Goal: Information Seeking & Learning: Learn about a topic

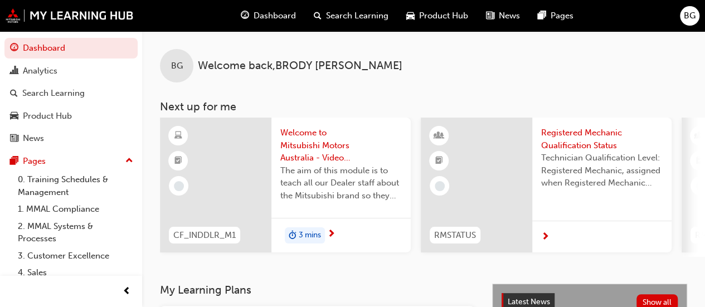
click at [283, 18] on span "Dashboard" at bounding box center [275, 15] width 42 height 13
click at [250, 18] on div "Dashboard" at bounding box center [268, 15] width 73 height 23
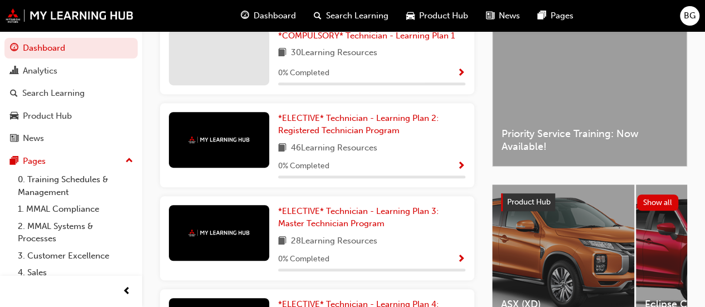
scroll to position [249, 0]
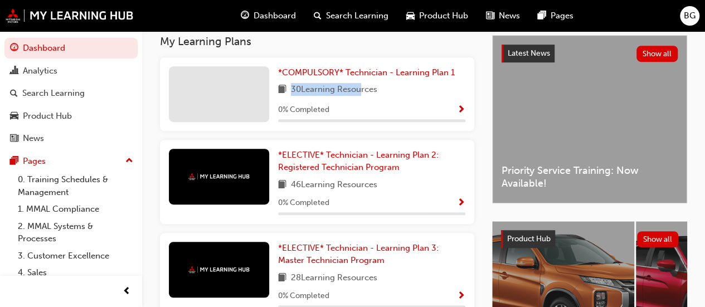
drag, startPoint x: 292, startPoint y: 91, endPoint x: 358, endPoint y: 93, distance: 66.4
click at [358, 93] on span "30 Learning Resources" at bounding box center [334, 90] width 86 height 14
click at [360, 77] on span "*COMPULSORY* Technician - Learning Plan 1" at bounding box center [366, 72] width 177 height 10
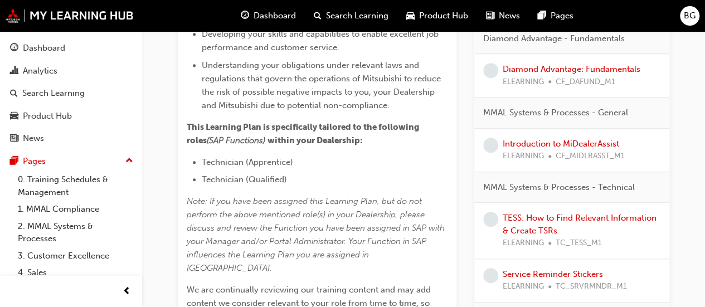
scroll to position [399, 0]
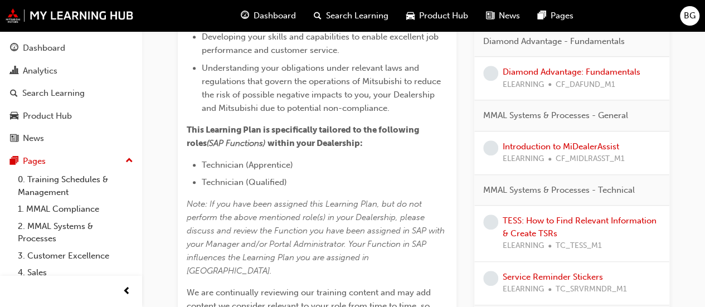
click at [542, 210] on div "TESS: How to Find Relevant Information & Create TSRs ELEARNING TC_TESS_M1" at bounding box center [571, 234] width 195 height 56
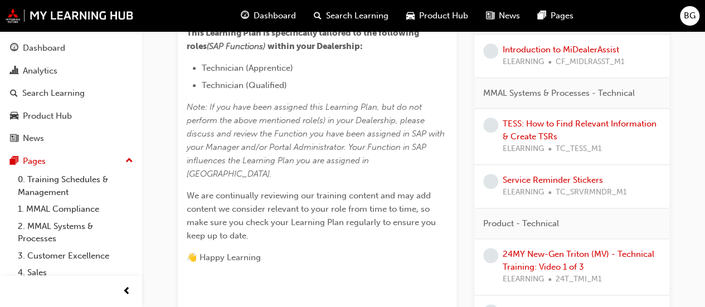
scroll to position [497, 0]
click at [518, 132] on link "TESS: How to Find Relevant Information & Create TSRs" at bounding box center [580, 129] width 154 height 23
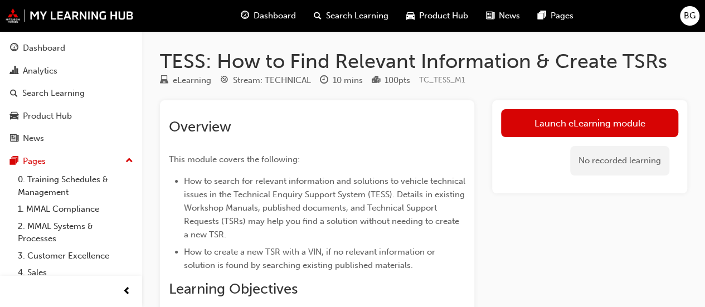
scroll to position [15, 0]
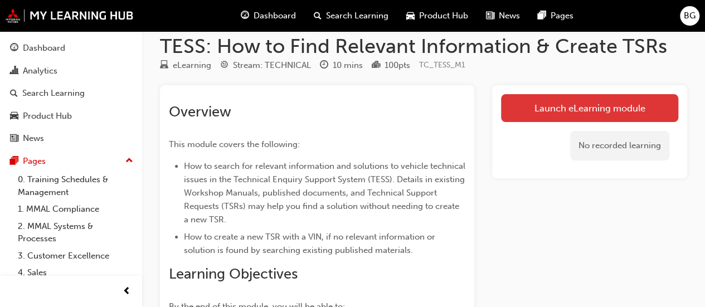
click at [552, 101] on link "Launch eLearning module" at bounding box center [589, 108] width 177 height 28
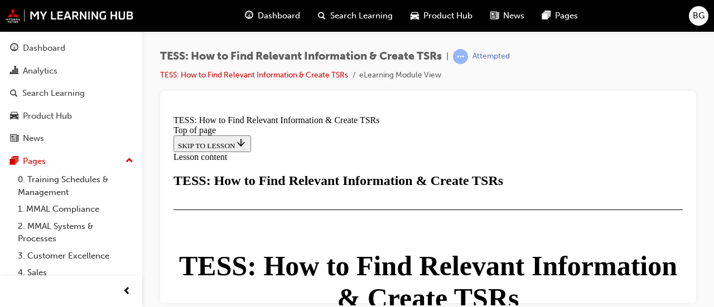
scroll to position [141, 0]
click at [119, 289] on div "button" at bounding box center [126, 291] width 22 height 22
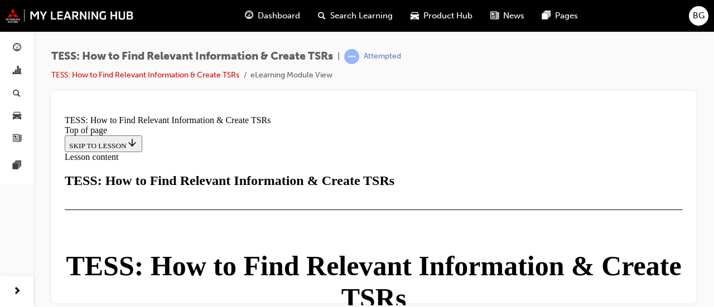
scroll to position [735, 0]
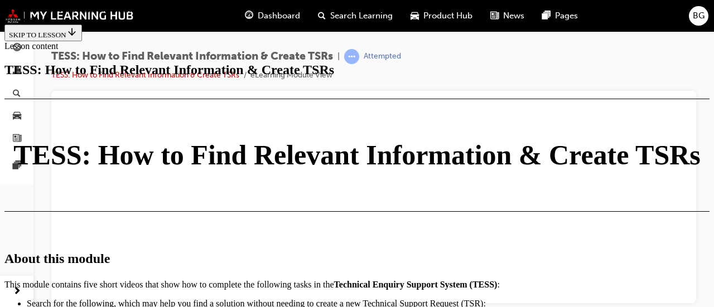
scroll to position [1244, 0]
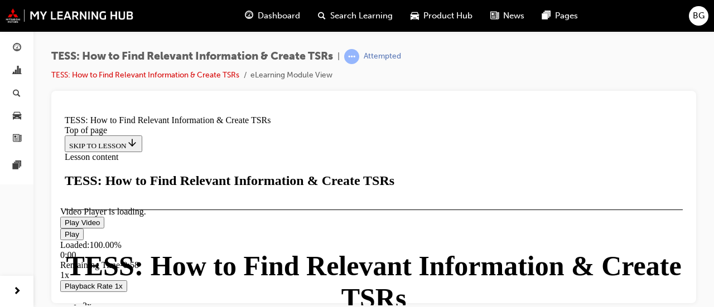
scroll to position [1813, 0]
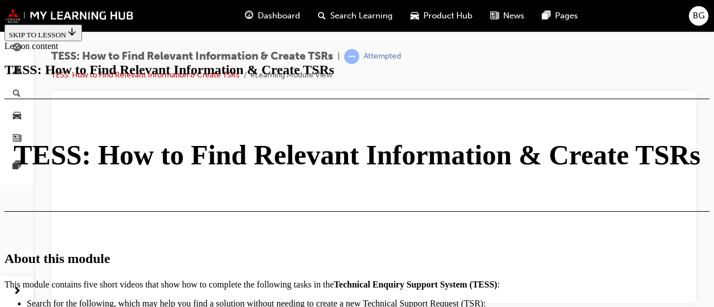
scroll to position [2362, 0]
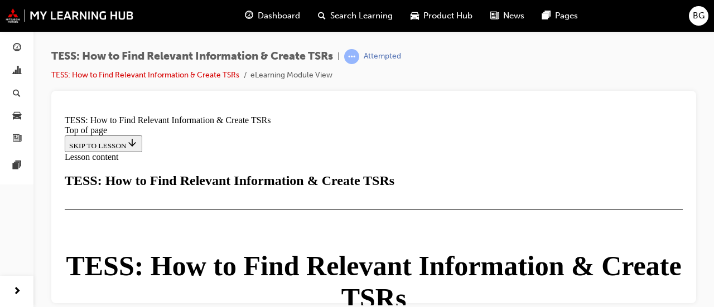
scroll to position [2851, 0]
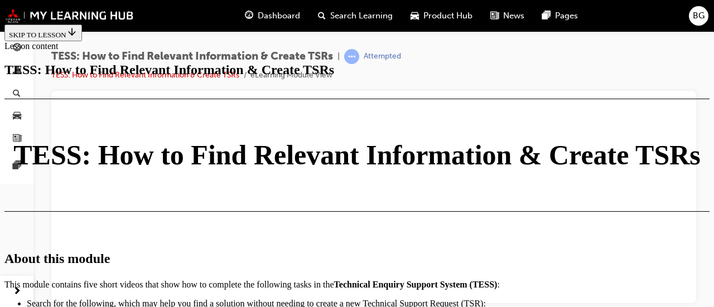
scroll to position [3008, 0]
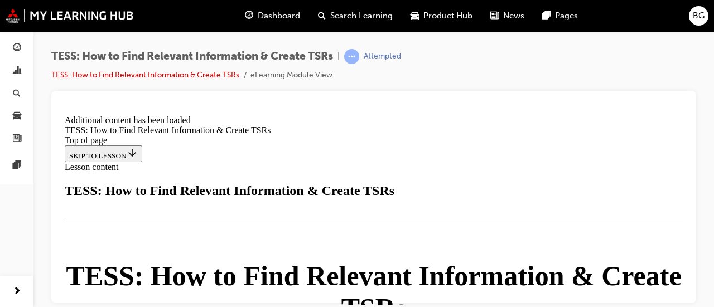
scroll to position [3101, 0]
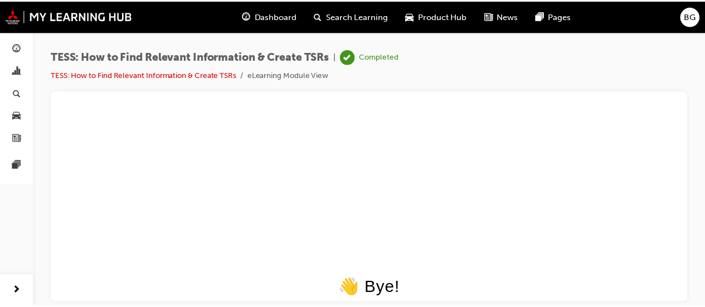
scroll to position [0, 0]
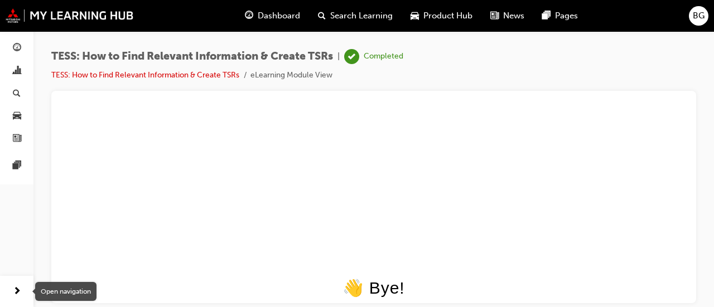
click at [27, 297] on div "button" at bounding box center [17, 291] width 22 height 22
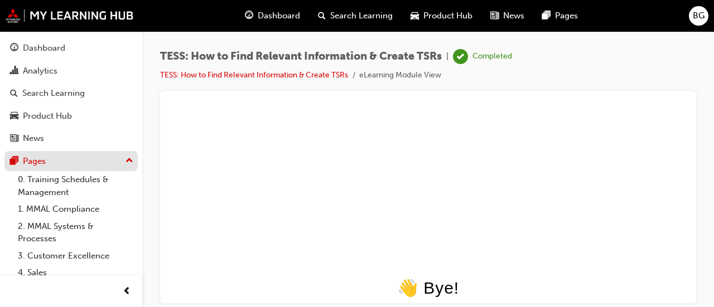
click at [35, 157] on div "Pages" at bounding box center [34, 161] width 23 height 13
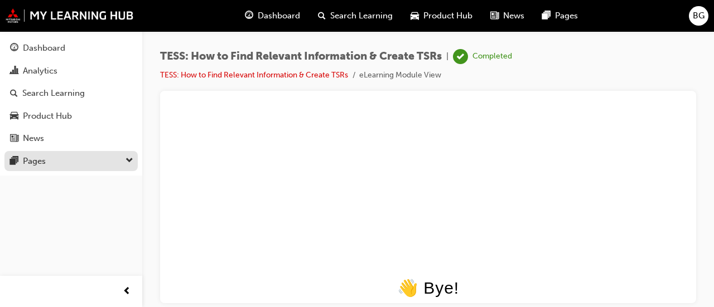
click at [35, 157] on div "Pages" at bounding box center [34, 161] width 23 height 13
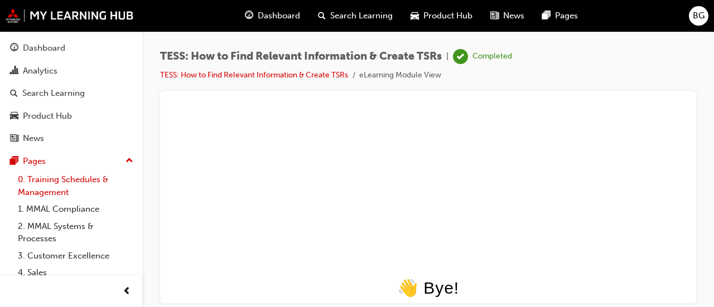
click at [59, 186] on link "0. Training Schedules & Management" at bounding box center [75, 186] width 124 height 30
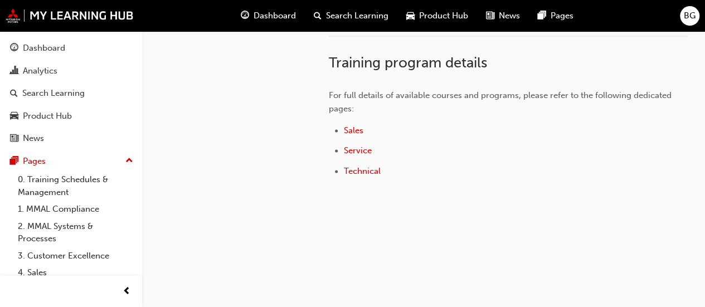
scroll to position [683, 0]
click at [79, 206] on link "1. MMAL Compliance" at bounding box center [75, 209] width 124 height 17
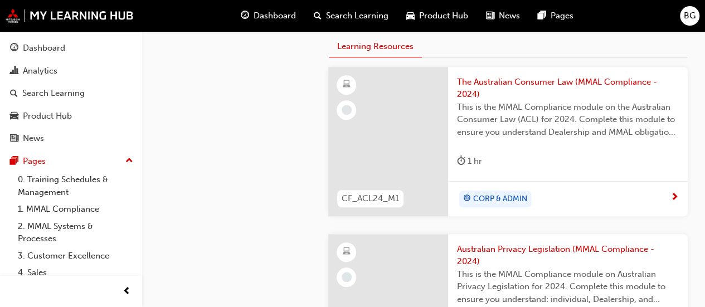
scroll to position [402, 0]
click at [357, 16] on span "Search Learning" at bounding box center [357, 15] width 62 height 13
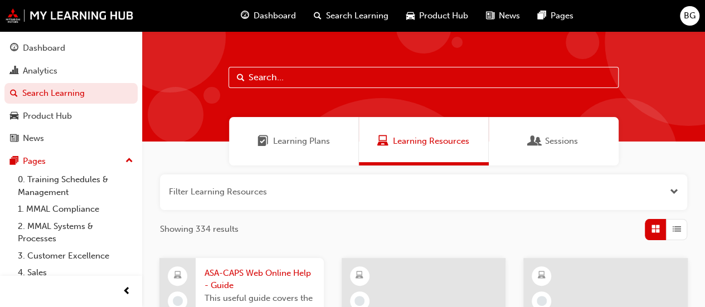
click at [323, 142] on span "Learning Plans" at bounding box center [301, 141] width 57 height 13
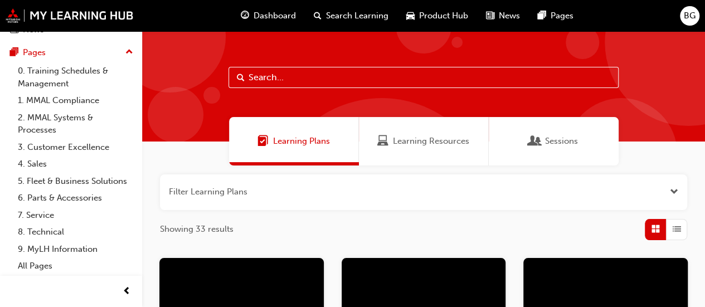
click at [279, 17] on span "Dashboard" at bounding box center [275, 15] width 42 height 13
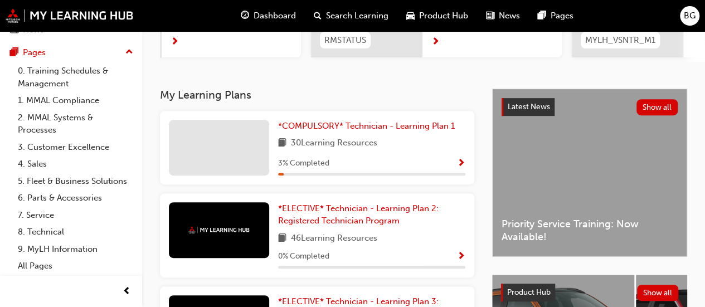
scroll to position [196, 0]
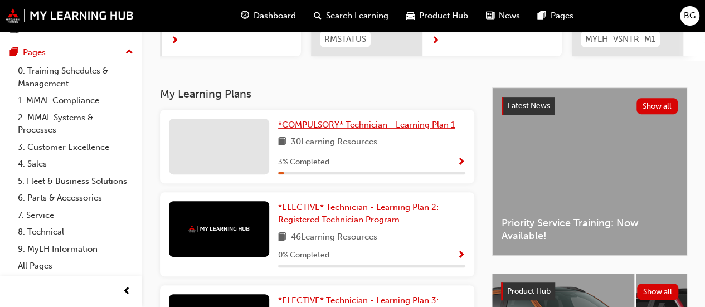
click at [401, 130] on span "*COMPULSORY* Technician - Learning Plan 1" at bounding box center [366, 125] width 177 height 10
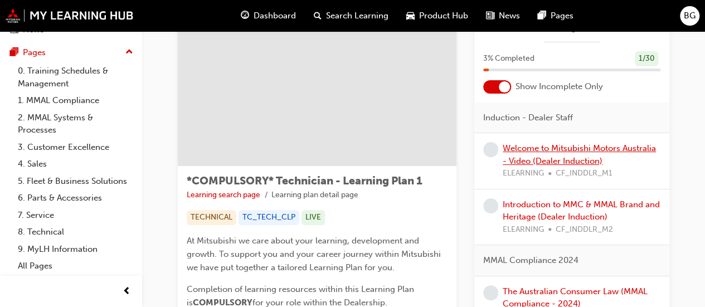
scroll to position [60, 0]
click at [495, 83] on div at bounding box center [497, 86] width 28 height 13
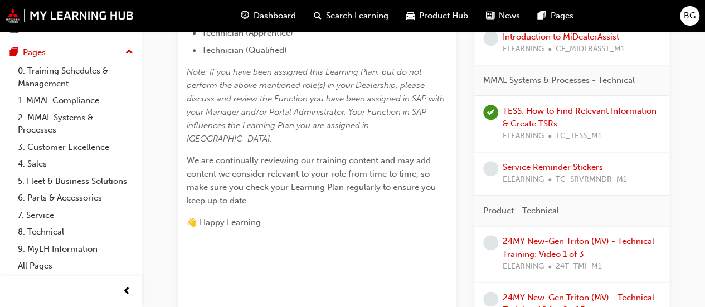
scroll to position [532, 0]
click at [564, 167] on link "Service Reminder Stickers" at bounding box center [553, 167] width 100 height 10
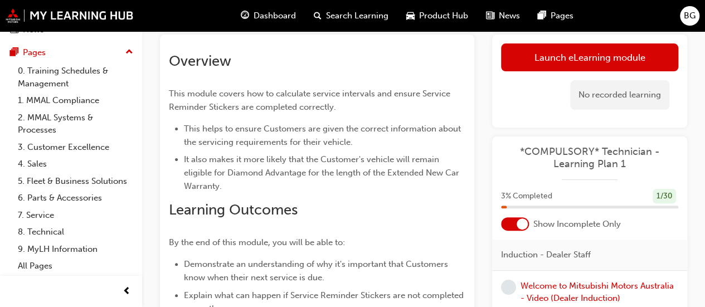
scroll to position [41, 0]
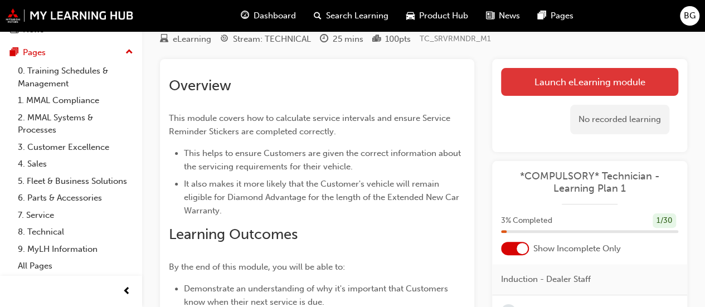
click at [541, 83] on link "Launch eLearning module" at bounding box center [589, 82] width 177 height 28
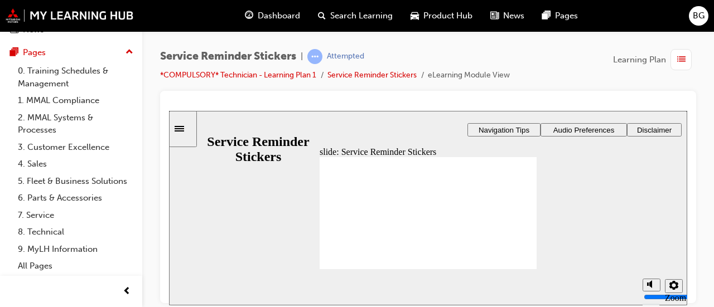
click at [580, 239] on div "slide: Service Reminder Stickers Rectangle 1 start-btn.png Service Reminder Sti…" at bounding box center [428, 207] width 518 height 195
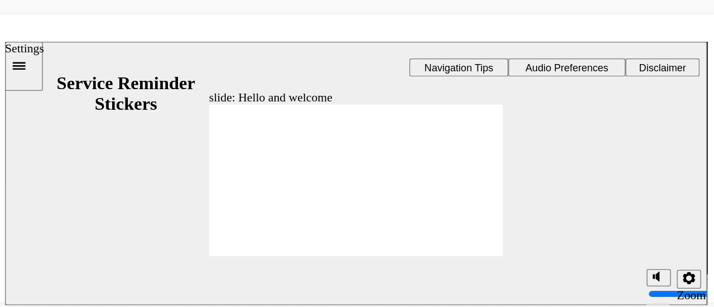
click at [513, 214] on button "Settings" at bounding box center [510, 216] width 18 height 14
click at [511, 256] on circle "misc controls" at bounding box center [514, 259] width 7 height 7
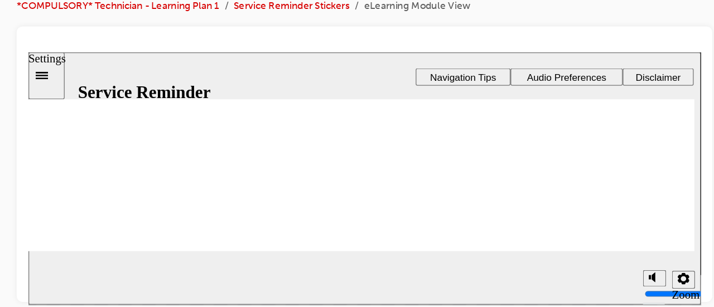
click at [530, 229] on icon "Settings" at bounding box center [532, 226] width 9 height 9
click at [533, 267] on circle "misc controls" at bounding box center [536, 270] width 7 height 7
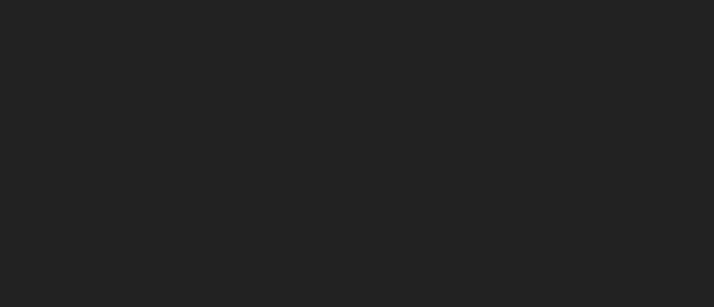
type input "98"
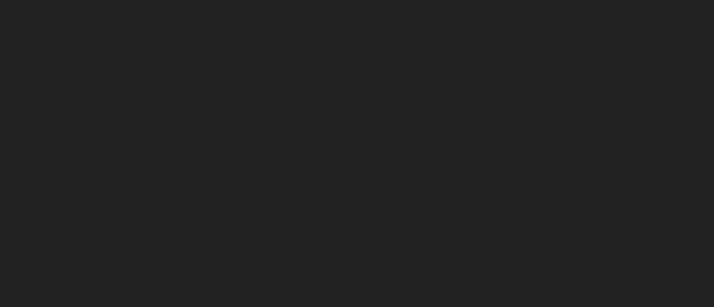
type input "132"
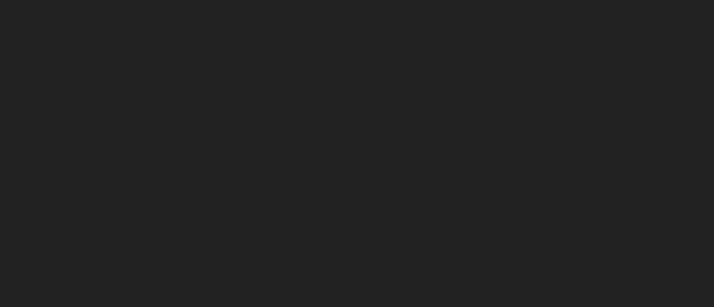
drag, startPoint x: -25, startPoint y: 54, endPoint x: -2, endPoint y: 54, distance: 22.9
drag, startPoint x: -25, startPoint y: 55, endPoint x: 17, endPoint y: 61, distance: 42.3
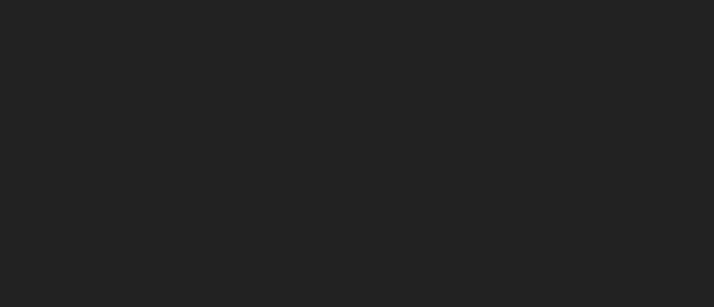
drag, startPoint x: -13, startPoint y: 55, endPoint x: 0, endPoint y: 57, distance: 13.0
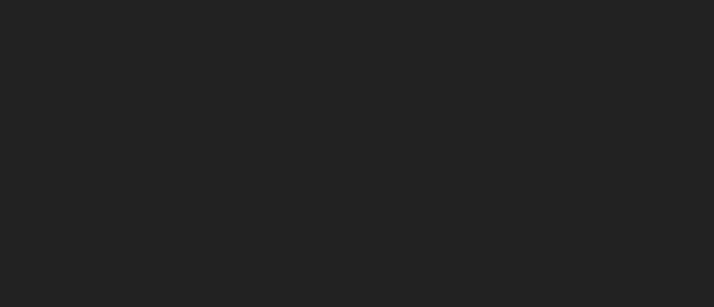
drag, startPoint x: -27, startPoint y: 55, endPoint x: 30, endPoint y: 58, distance: 57.5
type input "135"
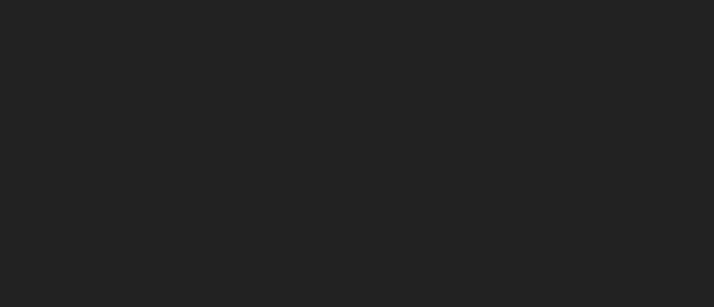
type input "166"
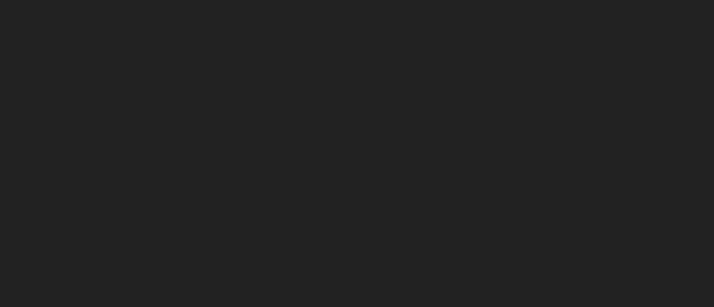
type input "199"
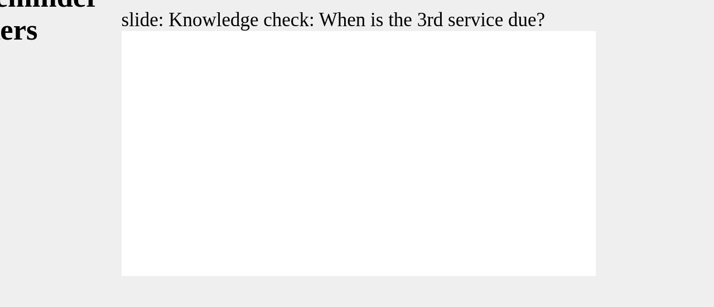
radio input "true"
radio input "false"
radio input "true"
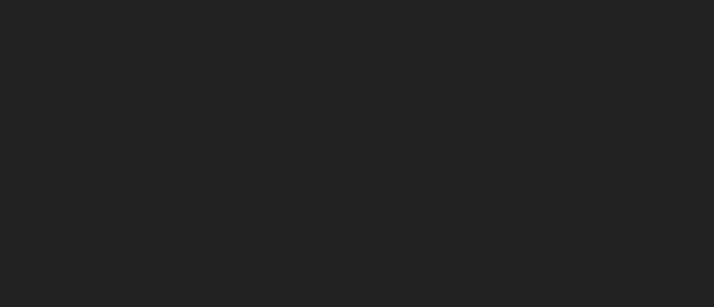
type input "110"
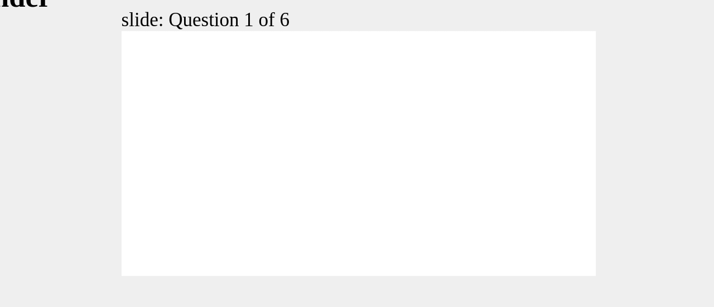
radio input "true"
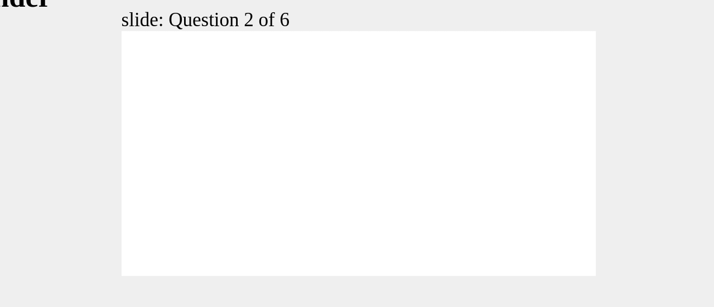
radio input "true"
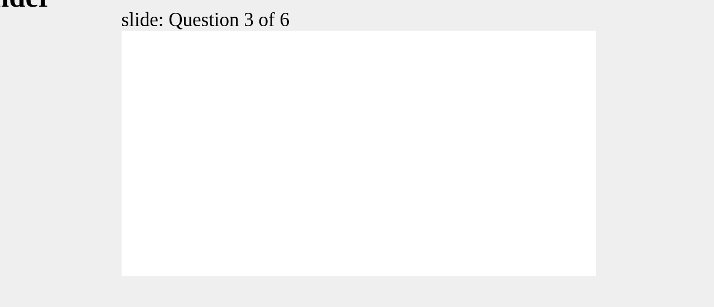
drag, startPoint x: 122, startPoint y: 31, endPoint x: 24, endPoint y: 15, distance: 98.8
checkbox input "true"
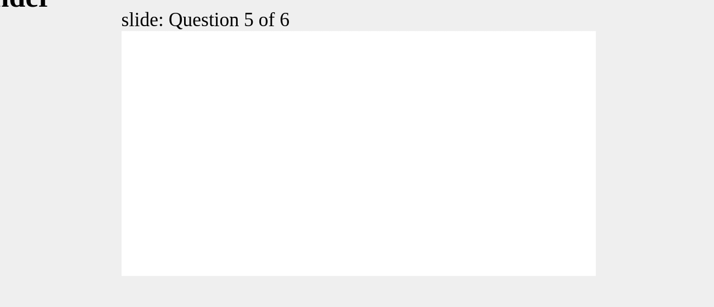
checkbox input "true"
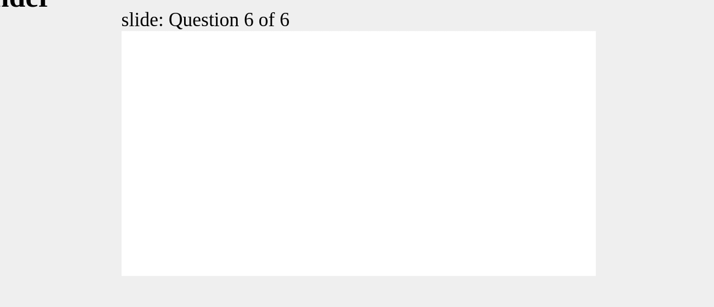
scroll to position [120, 0]
checkbox input "true"
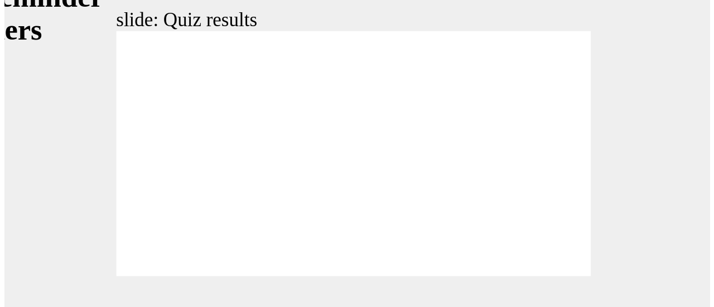
scroll to position [0, 0]
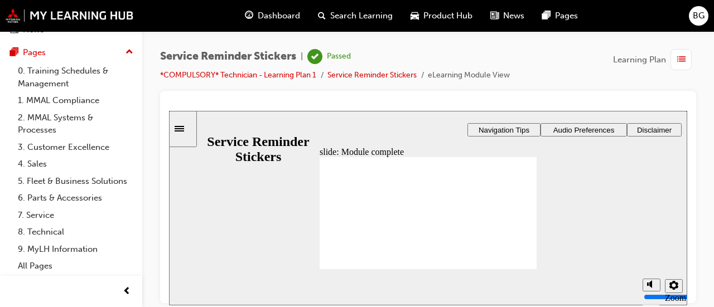
click at [682, 63] on span "list-icon" at bounding box center [681, 60] width 8 height 14
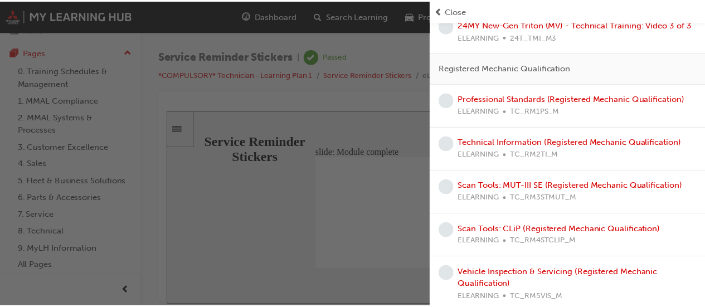
scroll to position [688, 0]
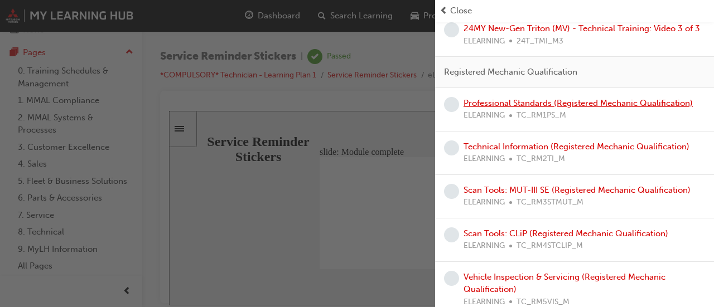
click at [576, 108] on link "Professional Standards (Registered Mechanic Qualification)" at bounding box center [577, 103] width 229 height 10
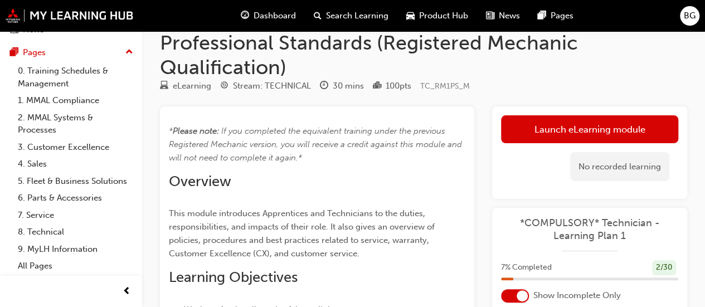
scroll to position [18, 0]
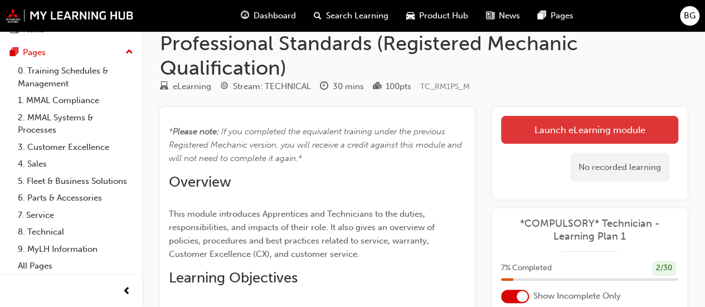
click at [577, 130] on link "Launch eLearning module" at bounding box center [589, 130] width 177 height 28
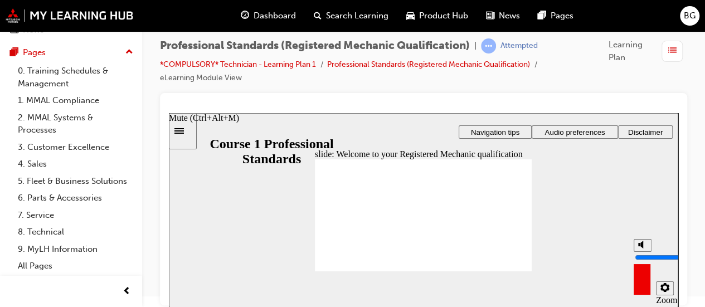
drag, startPoint x: 643, startPoint y: 249, endPoint x: 650, endPoint y: 213, distance: 36.3
type input "10"
click at [650, 253] on input "volume" at bounding box center [671, 257] width 72 height 9
click at [583, 234] on div "slide: Welcome to your Registered Mechanic qualification Rectangle 1 Rectangle …" at bounding box center [424, 210] width 510 height 195
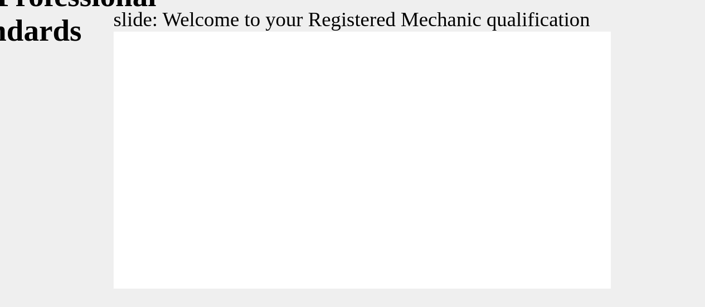
scroll to position [11, 0]
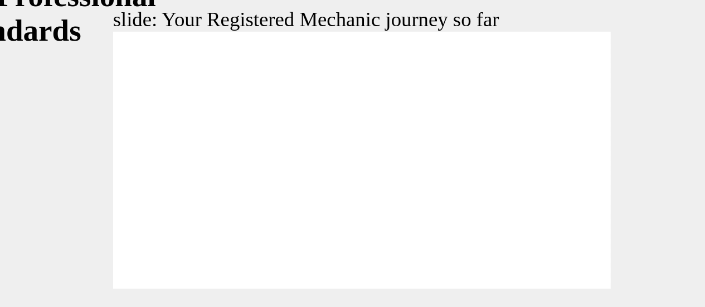
drag, startPoint x: -6, startPoint y: 29, endPoint x: 28, endPoint y: 26, distance: 34.7
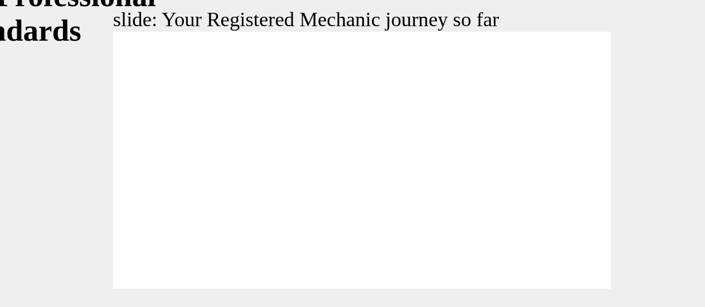
drag, startPoint x: 28, startPoint y: 26, endPoint x: 56, endPoint y: 27, distance: 27.4
drag, startPoint x: 56, startPoint y: 27, endPoint x: 18, endPoint y: 37, distance: 39.2
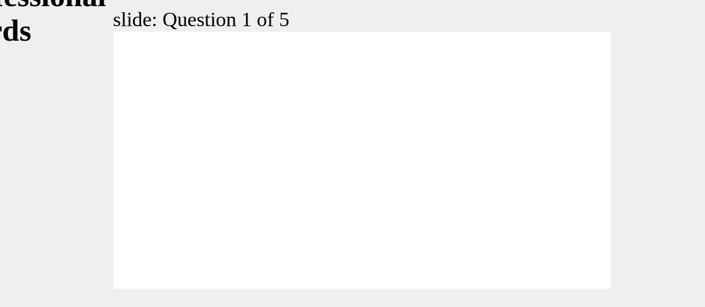
radio input "true"
drag, startPoint x: 28, startPoint y: 57, endPoint x: 36, endPoint y: 55, distance: 7.8
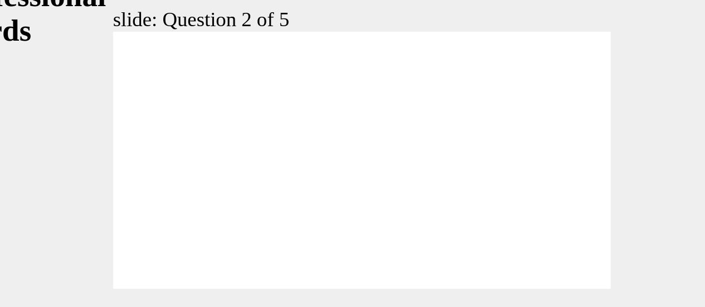
radio input "true"
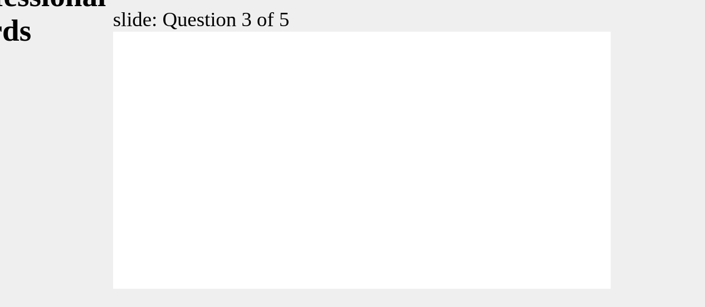
drag, startPoint x: -35, startPoint y: 38, endPoint x: 59, endPoint y: 71, distance: 99.3
radio input "false"
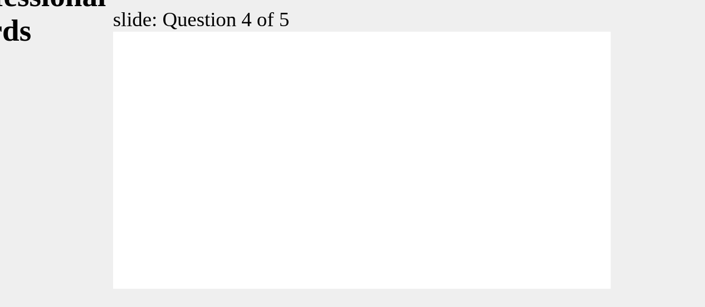
radio input "true"
checkbox input "true"
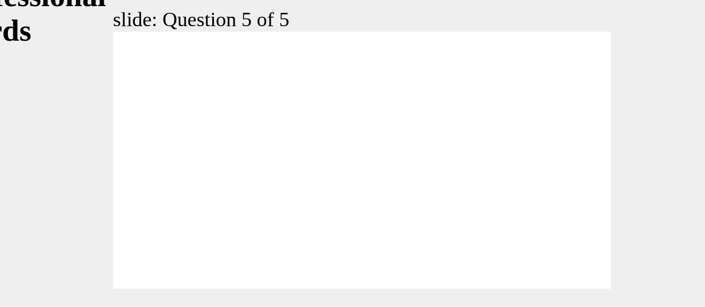
checkbox input "true"
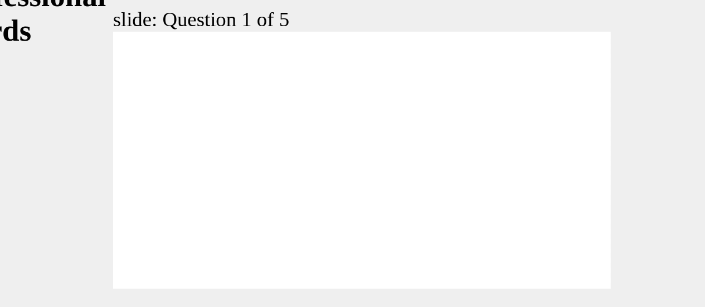
radio input "true"
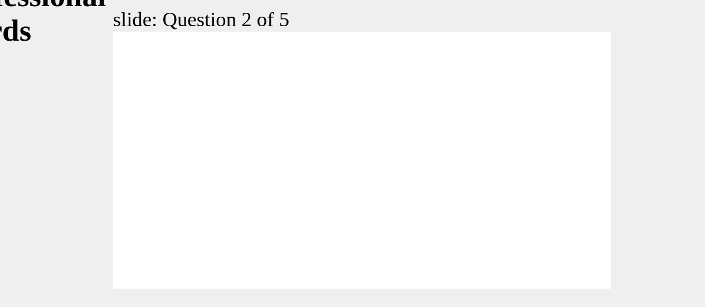
checkbox input "true"
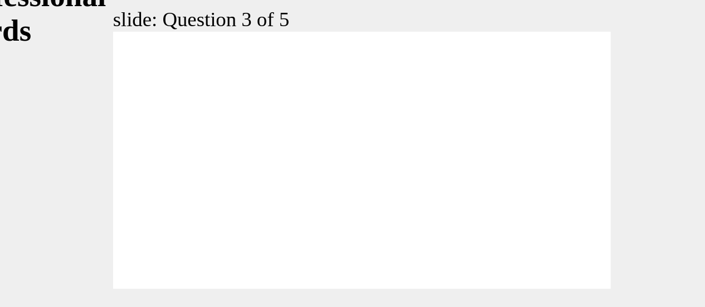
checkbox input "true"
radio input "true"
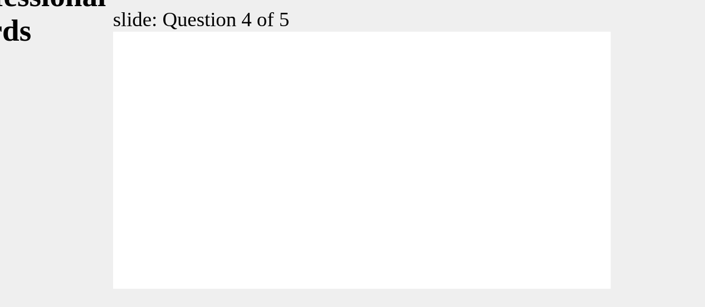
radio input "true"
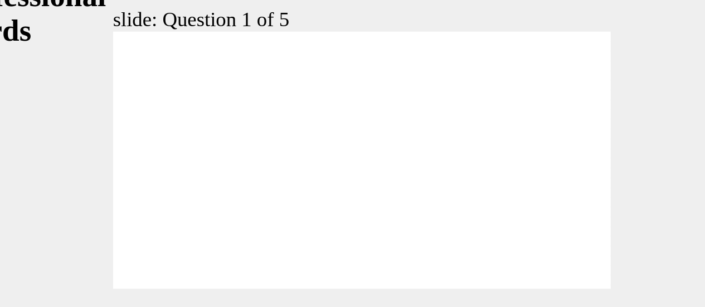
drag, startPoint x: -60, startPoint y: 22, endPoint x: -66, endPoint y: 35, distance: 13.5
checkbox input "true"
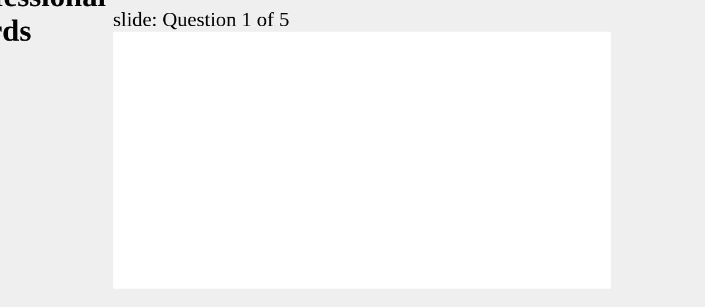
radio input "true"
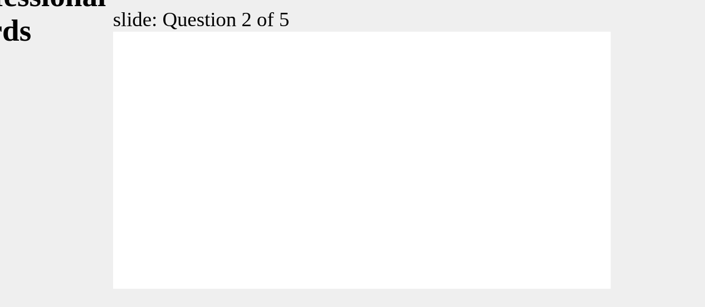
radio input "true"
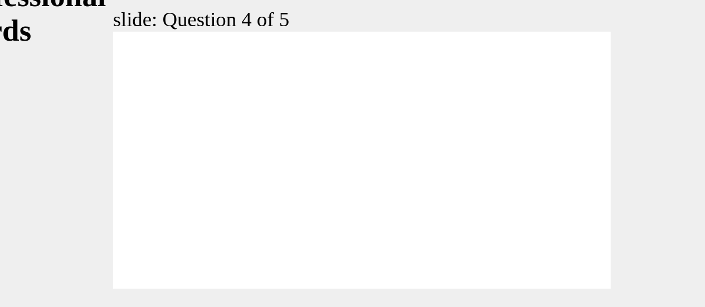
radio input "true"
checkbox input "true"
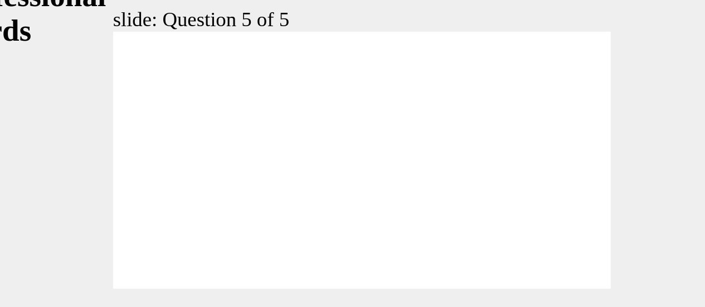
checkbox input "true"
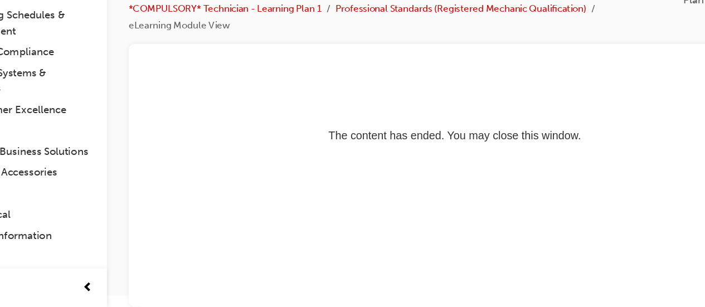
scroll to position [9, 0]
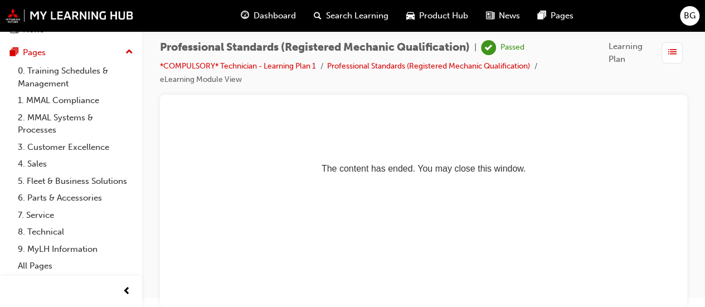
click at [677, 56] on div "button" at bounding box center [672, 52] width 21 height 21
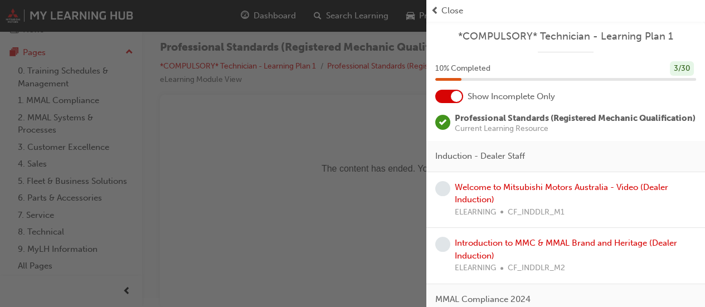
click at [447, 99] on div at bounding box center [449, 96] width 28 height 13
click at [456, 94] on div at bounding box center [449, 96] width 28 height 13
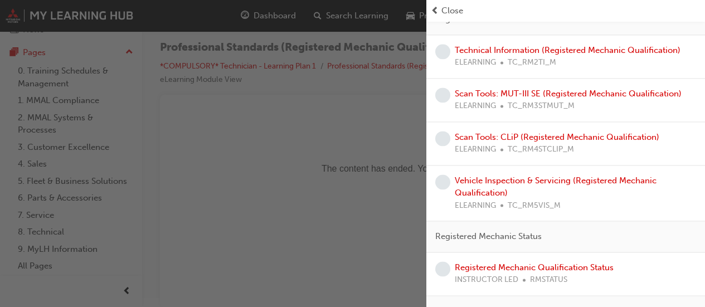
scroll to position [744, 0]
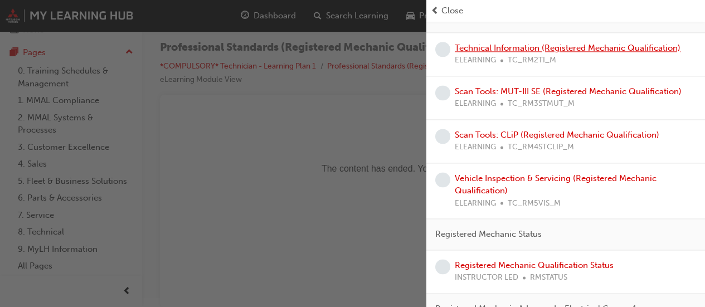
click at [565, 53] on link "Technical Information (Registered Mechanic Qualification)" at bounding box center [568, 48] width 226 height 10
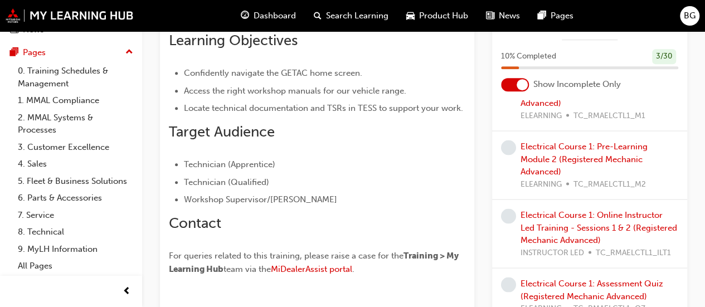
scroll to position [1112, 0]
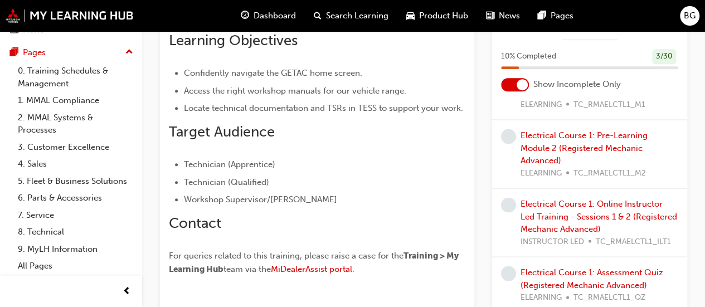
click at [520, 86] on div at bounding box center [522, 84] width 11 height 11
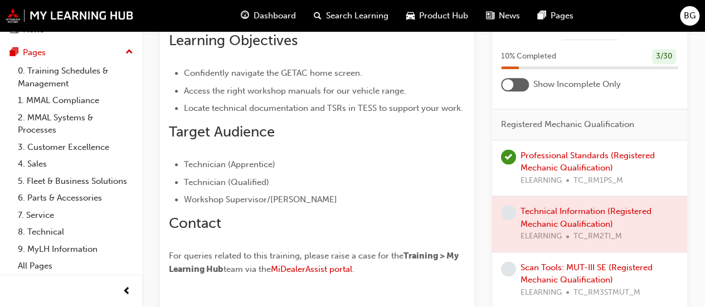
scroll to position [779, 0]
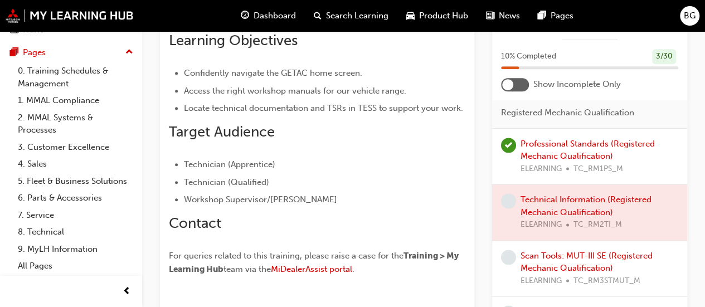
click at [588, 196] on div at bounding box center [589, 213] width 195 height 56
click at [384, 166] on li "Technician (Apprentice)" at bounding box center [325, 164] width 282 height 13
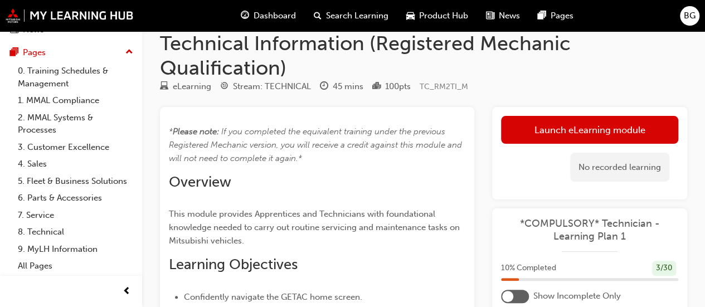
scroll to position [16, 0]
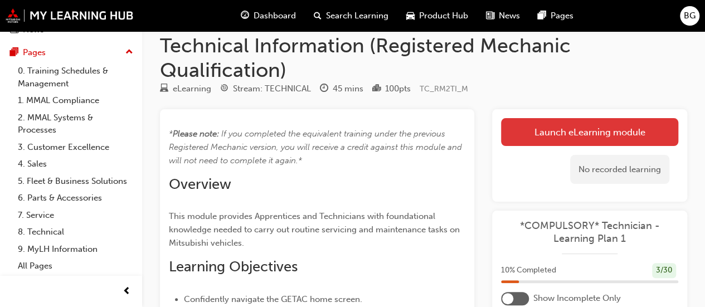
click at [534, 135] on link "Launch eLearning module" at bounding box center [589, 132] width 177 height 28
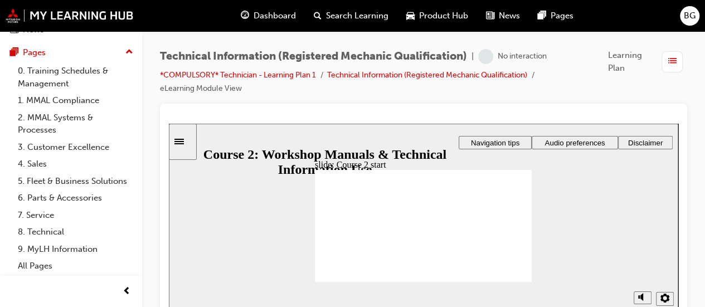
scroll to position [11, 0]
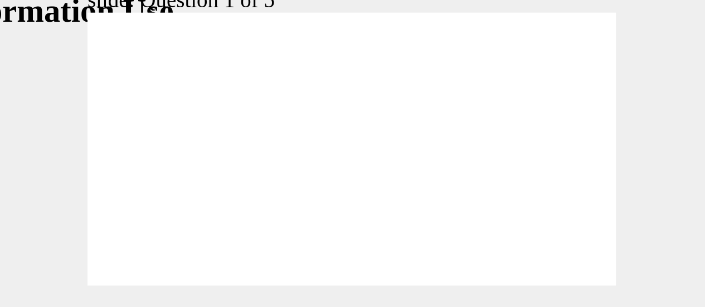
drag, startPoint x: -46, startPoint y: 32, endPoint x: 47, endPoint y: -16, distance: 104.5
drag, startPoint x: -26, startPoint y: 29, endPoint x: -26, endPoint y: -17, distance: 46.3
drag, startPoint x: 11, startPoint y: 31, endPoint x: -25, endPoint y: 9, distance: 42.1
drag, startPoint x: -3, startPoint y: 33, endPoint x: 48, endPoint y: 13, distance: 55.1
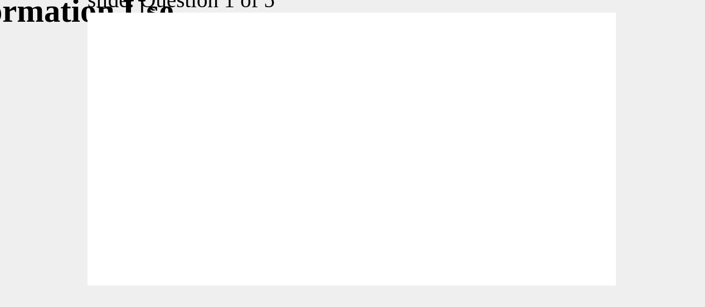
drag, startPoint x: 47, startPoint y: -14, endPoint x: -31, endPoint y: 9, distance: 81.1
drag, startPoint x: 17, startPoint y: 31, endPoint x: 46, endPoint y: -16, distance: 55.5
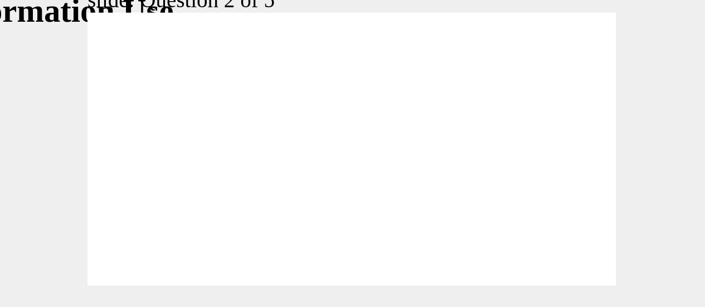
radio input "false"
radio input "true"
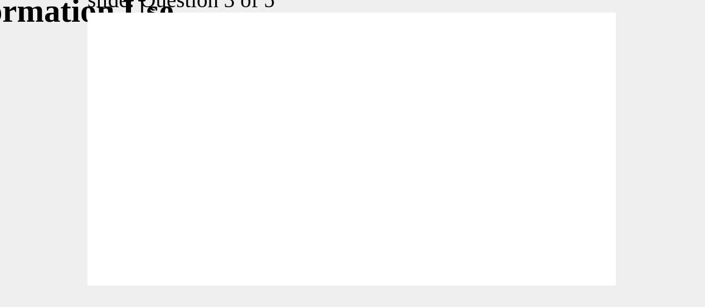
radio input "false"
radio input "true"
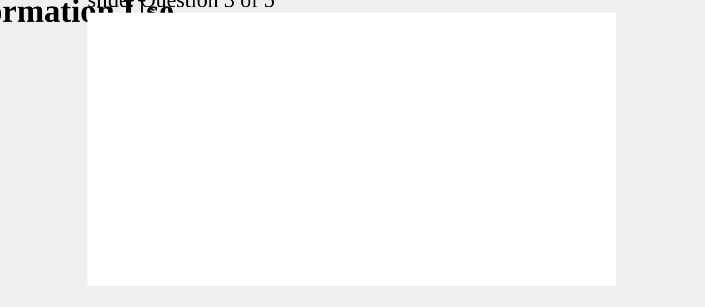
radio input "true"
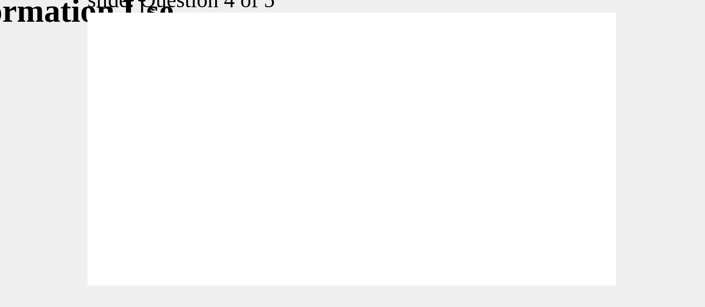
radio input "true"
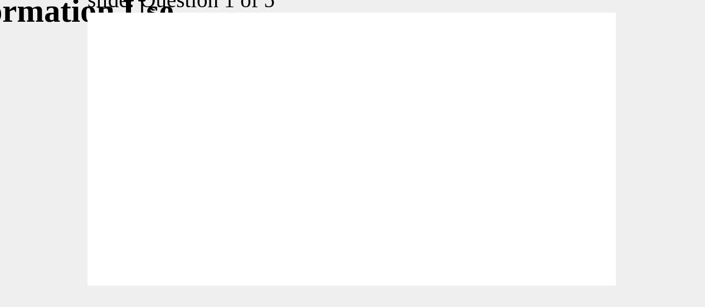
drag, startPoint x: 16, startPoint y: 37, endPoint x: 47, endPoint y: -11, distance: 56.7
drag, startPoint x: -6, startPoint y: 32, endPoint x: 46, endPoint y: 15, distance: 54.5
drag, startPoint x: -27, startPoint y: 36, endPoint x: -29, endPoint y: -12, distance: 48.5
drag, startPoint x: -47, startPoint y: 33, endPoint x: -26, endPoint y: 13, distance: 28.8
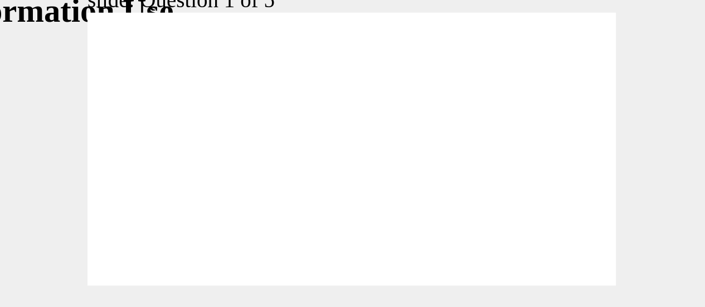
radio input "true"
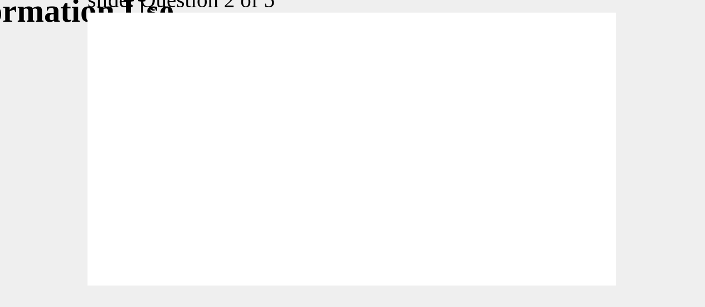
radio input "true"
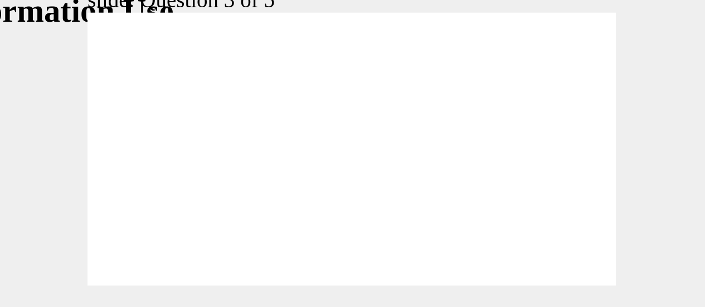
radio input "true"
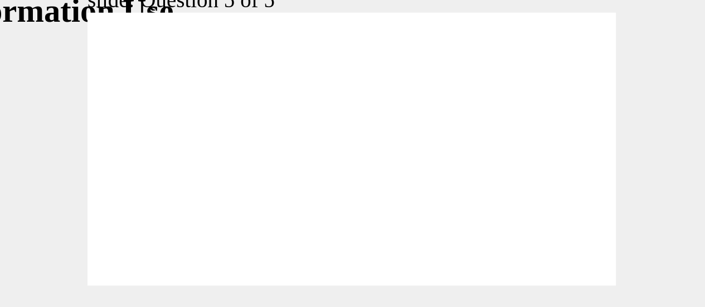
radio input "true"
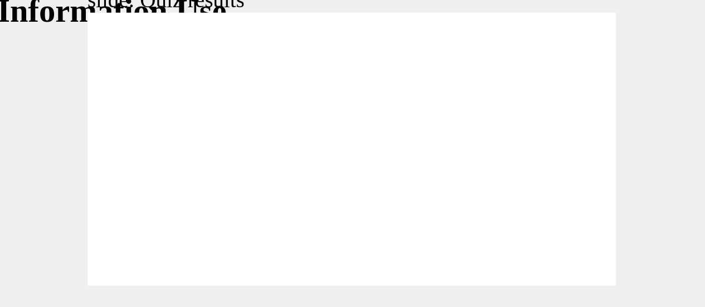
scroll to position [120, 0]
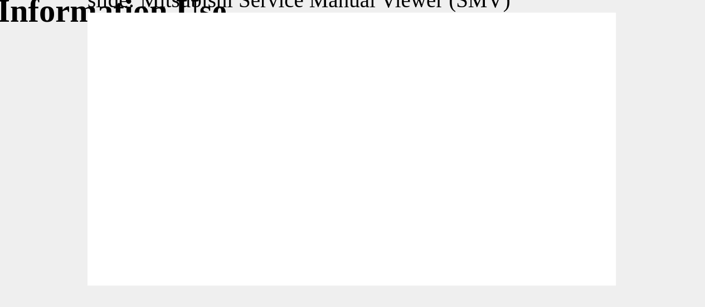
scroll to position [120, 0]
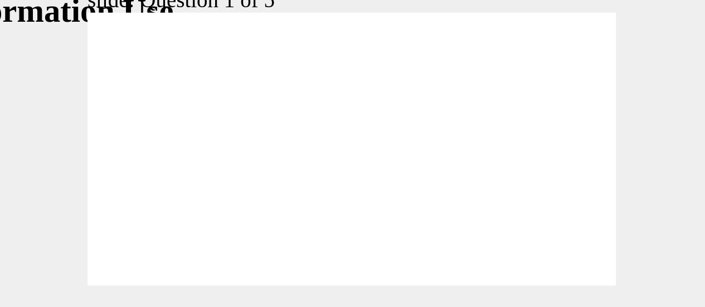
checkbox input "true"
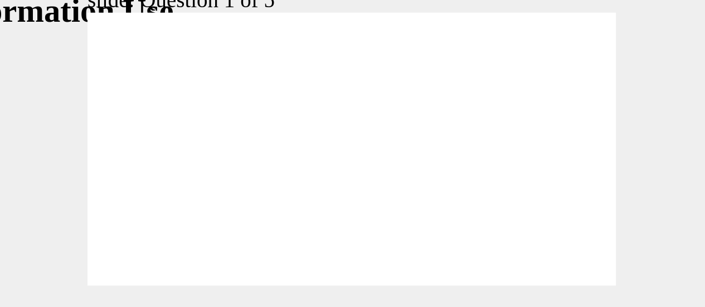
checkbox input "true"
checkbox input "false"
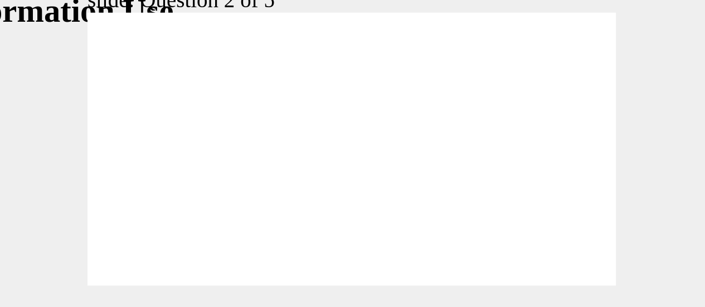
checkbox input "false"
radio input "false"
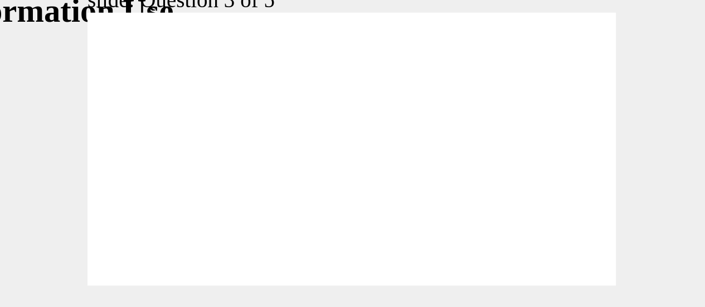
radio input "true"
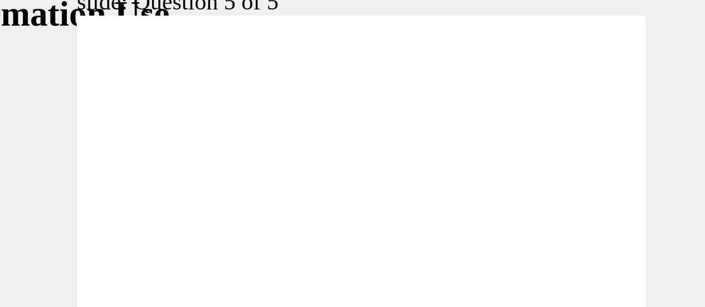
scroll to position [11, 0]
